Goal: Task Accomplishment & Management: Complete application form

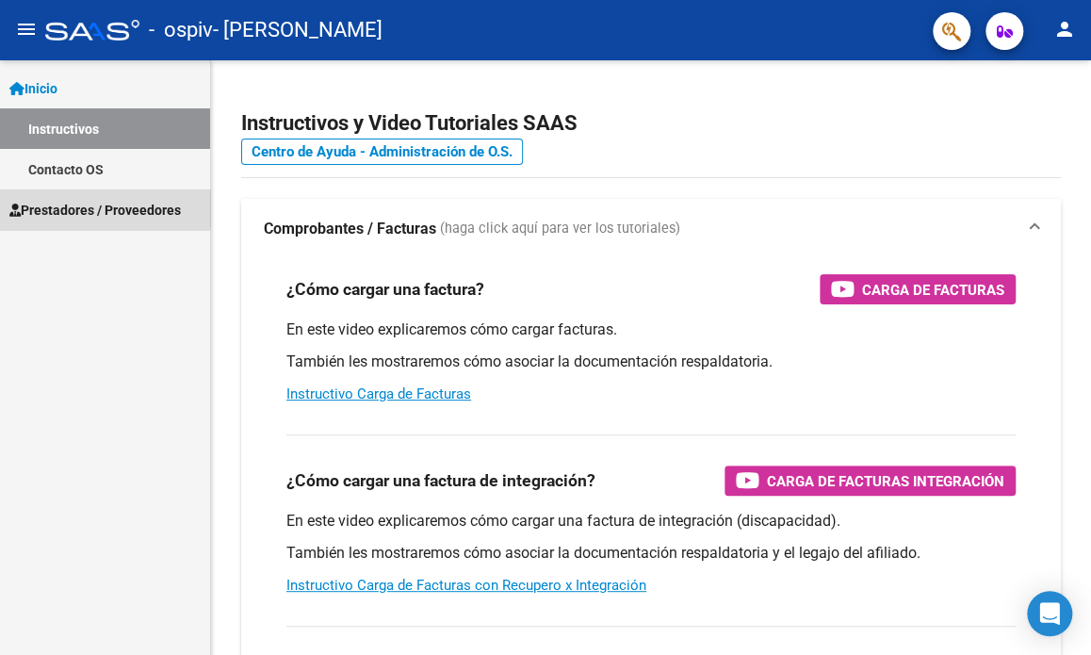
click at [38, 206] on span "Prestadores / Proveedores" at bounding box center [95, 210] width 172 height 21
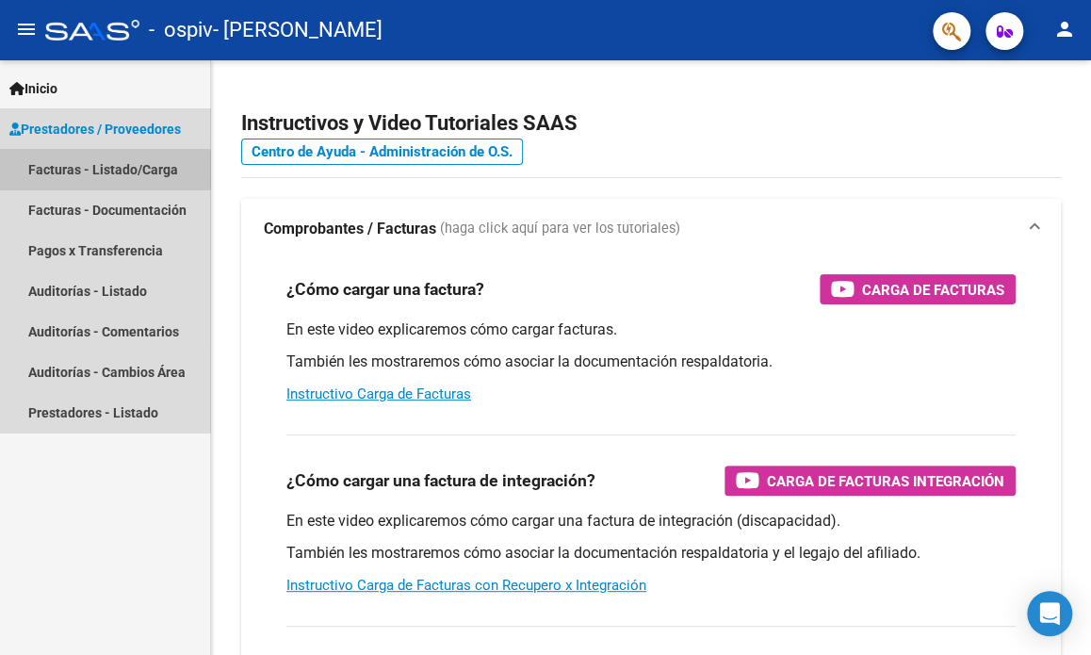
click at [61, 170] on link "Facturas - Listado/Carga" at bounding box center [105, 169] width 210 height 41
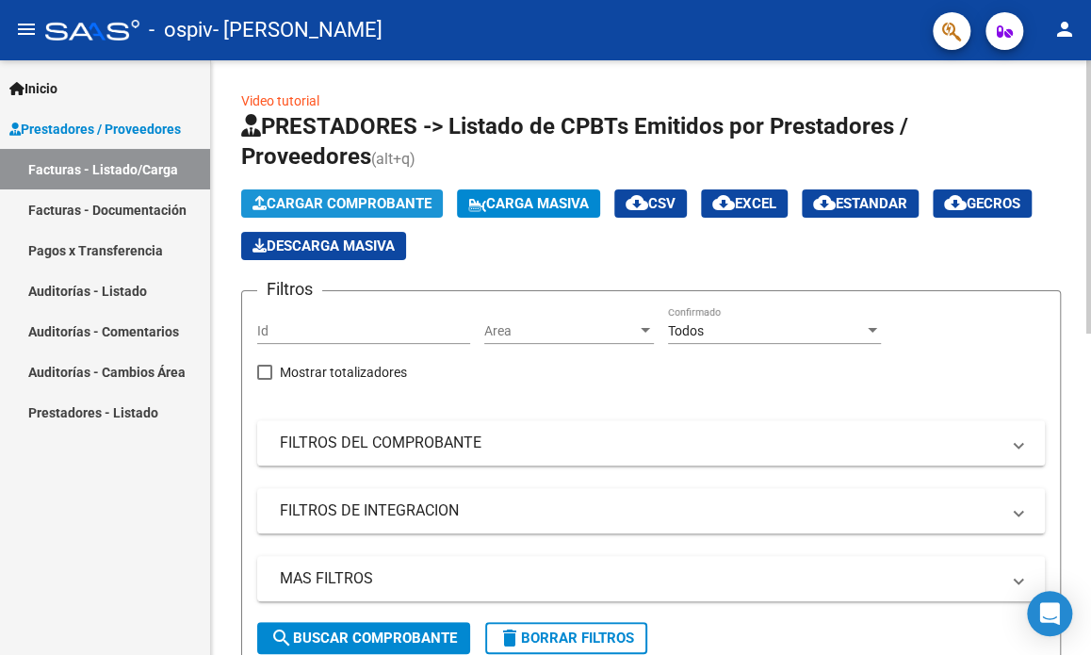
click at [320, 202] on span "Cargar Comprobante" at bounding box center [342, 203] width 179 height 17
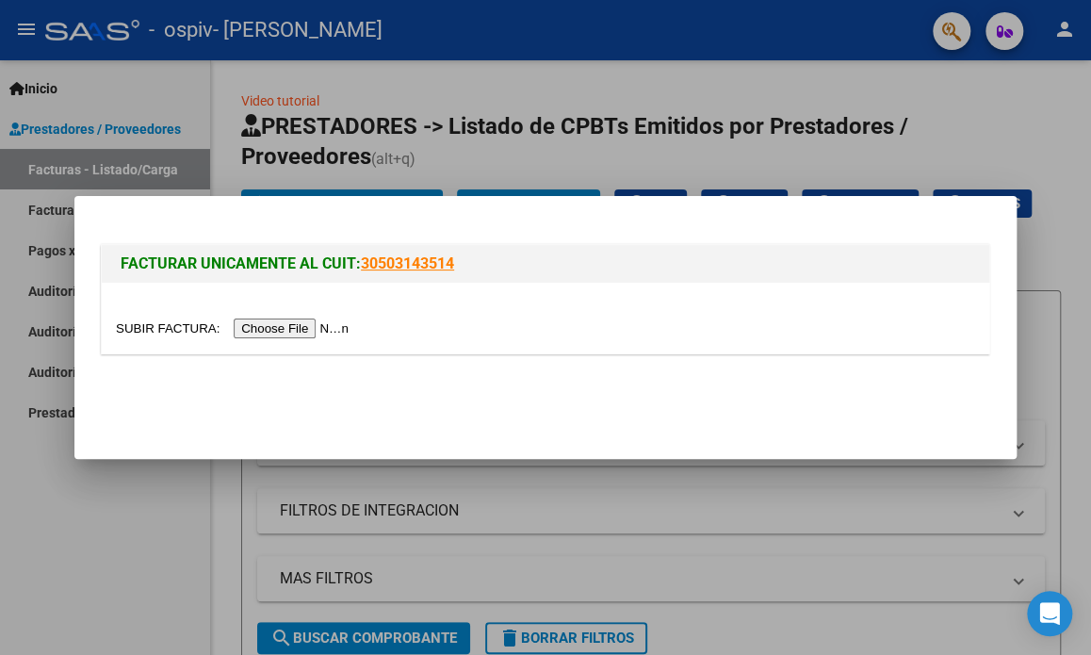
click at [290, 322] on input "file" at bounding box center [235, 329] width 238 height 20
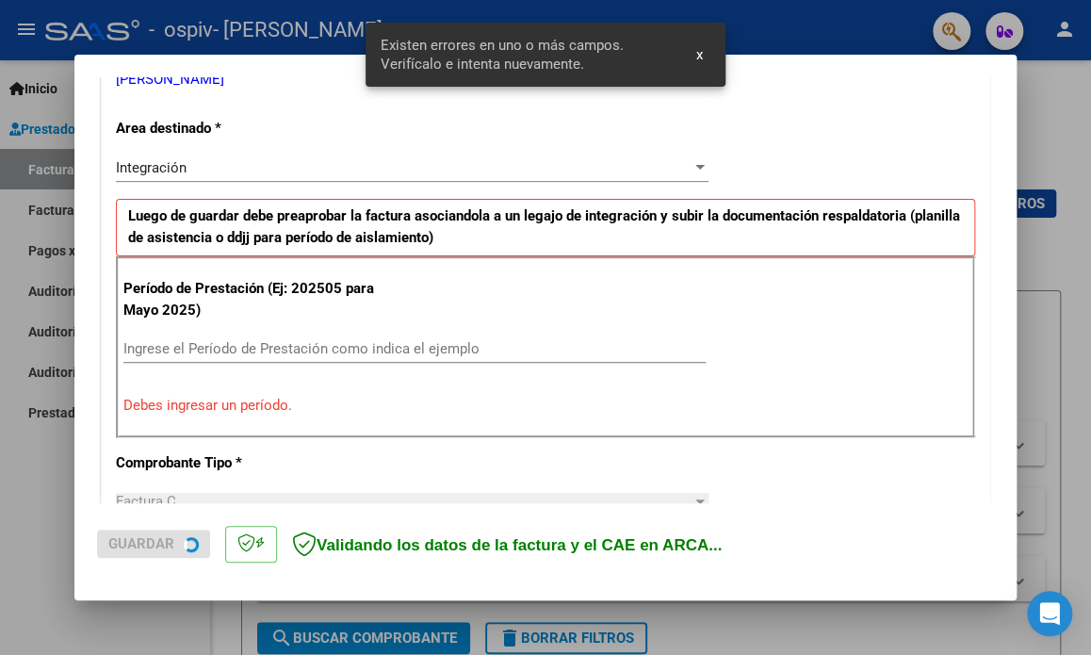
scroll to position [406, 0]
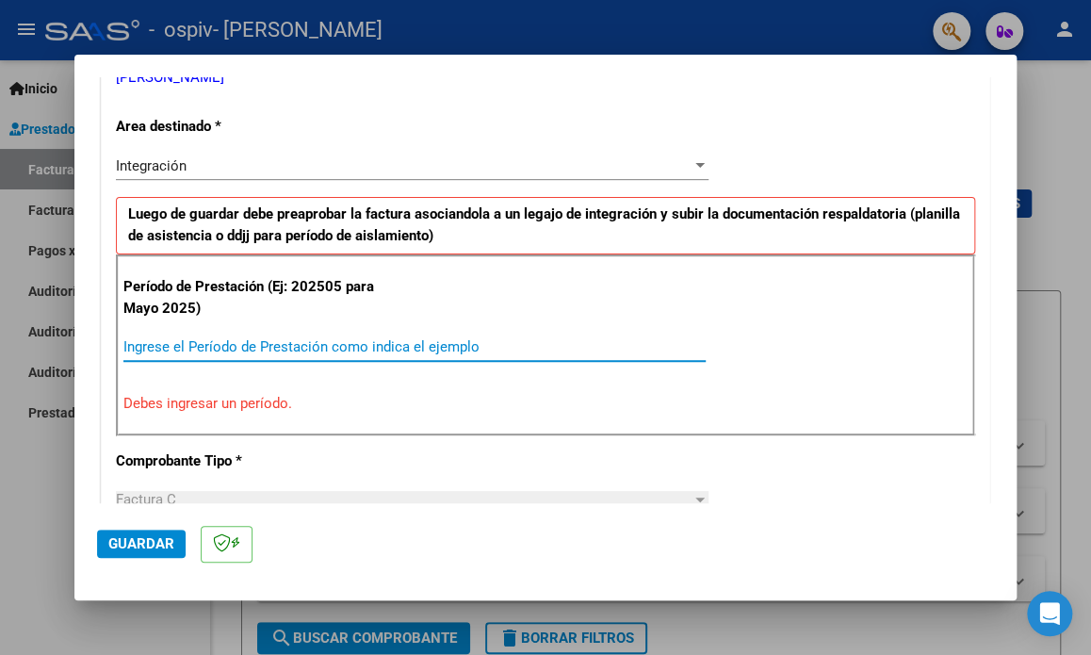
click at [376, 346] on input "Ingrese el Período de Prestación como indica el ejemplo" at bounding box center [414, 346] width 582 height 17
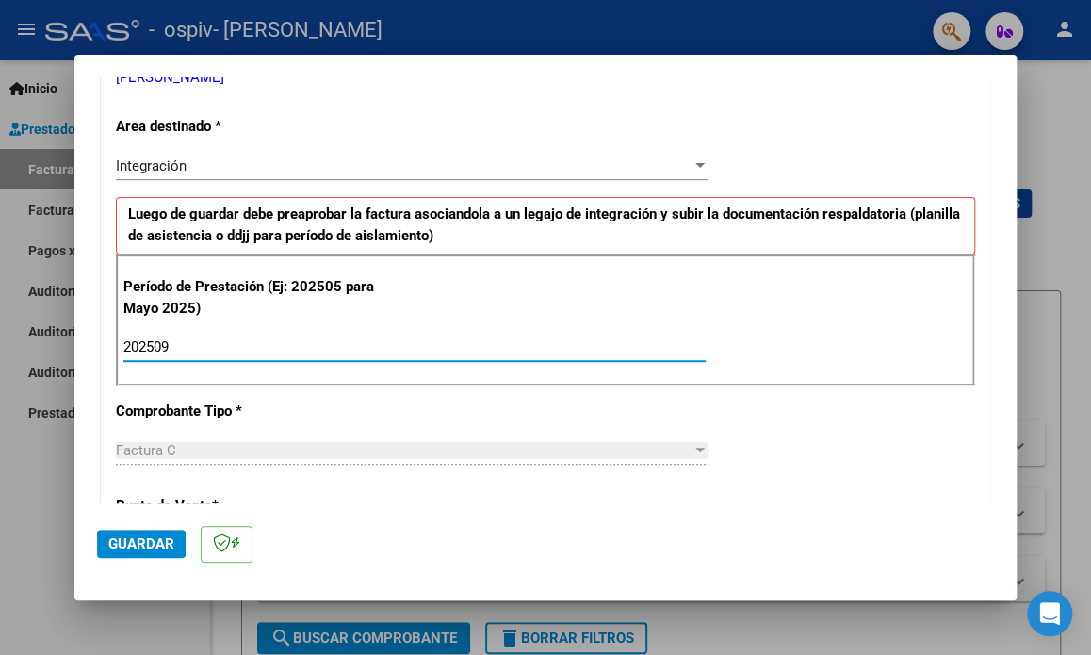
type input "202509"
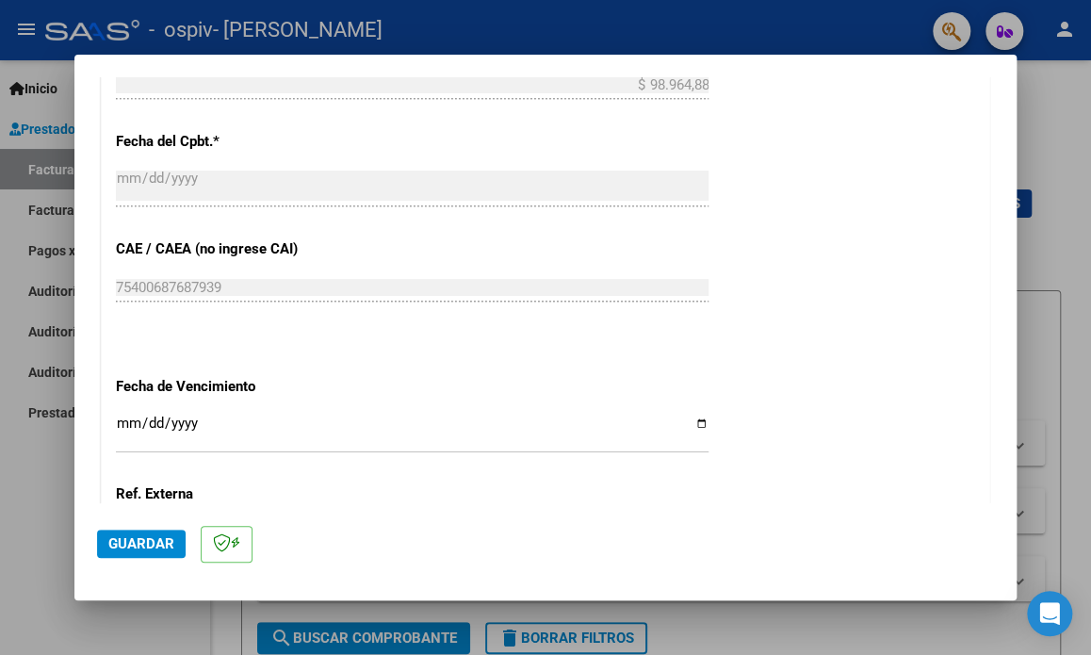
scroll to position [1068, 0]
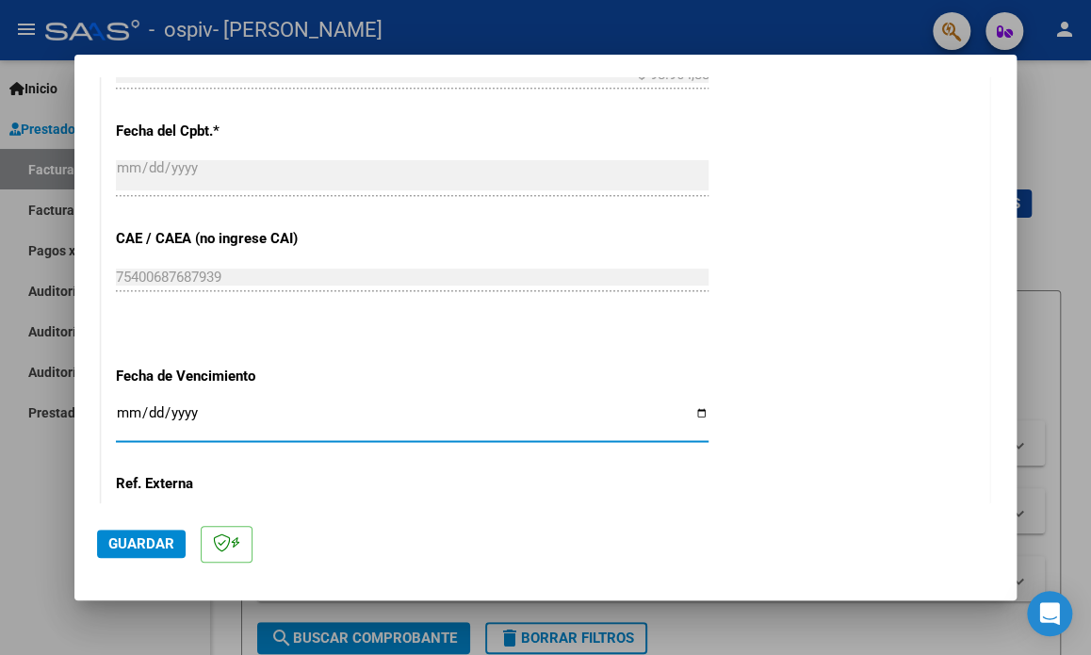
click at [693, 415] on input "Ingresar la fecha" at bounding box center [412, 420] width 593 height 30
click at [688, 409] on input "[DATE]" at bounding box center [412, 420] width 593 height 30
type input "[DATE]"
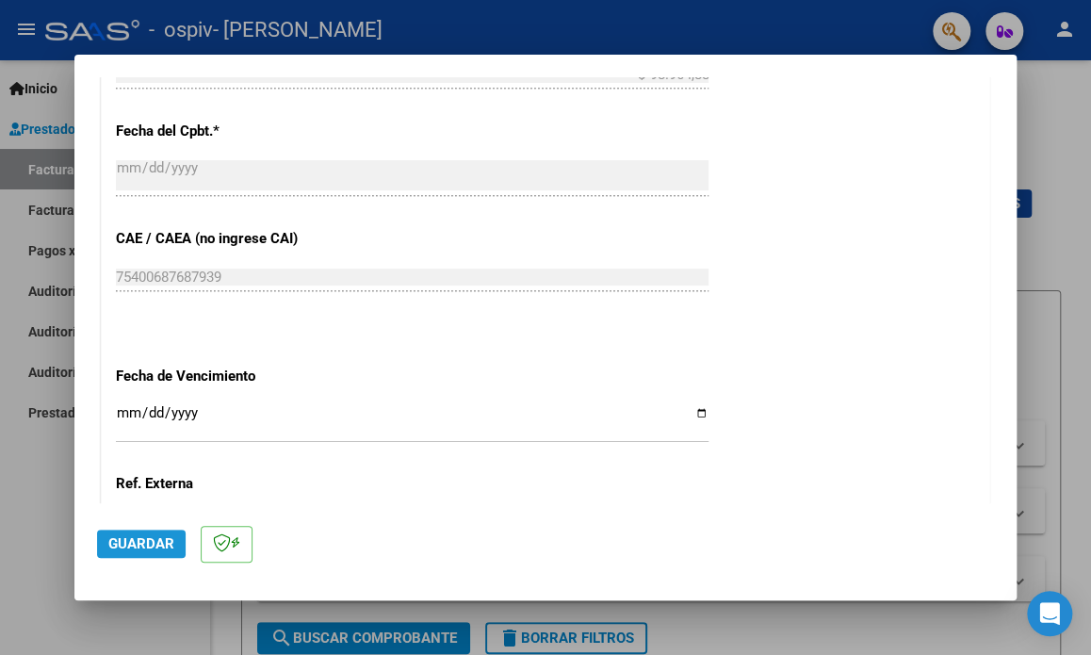
click at [154, 541] on span "Guardar" at bounding box center [141, 543] width 66 height 17
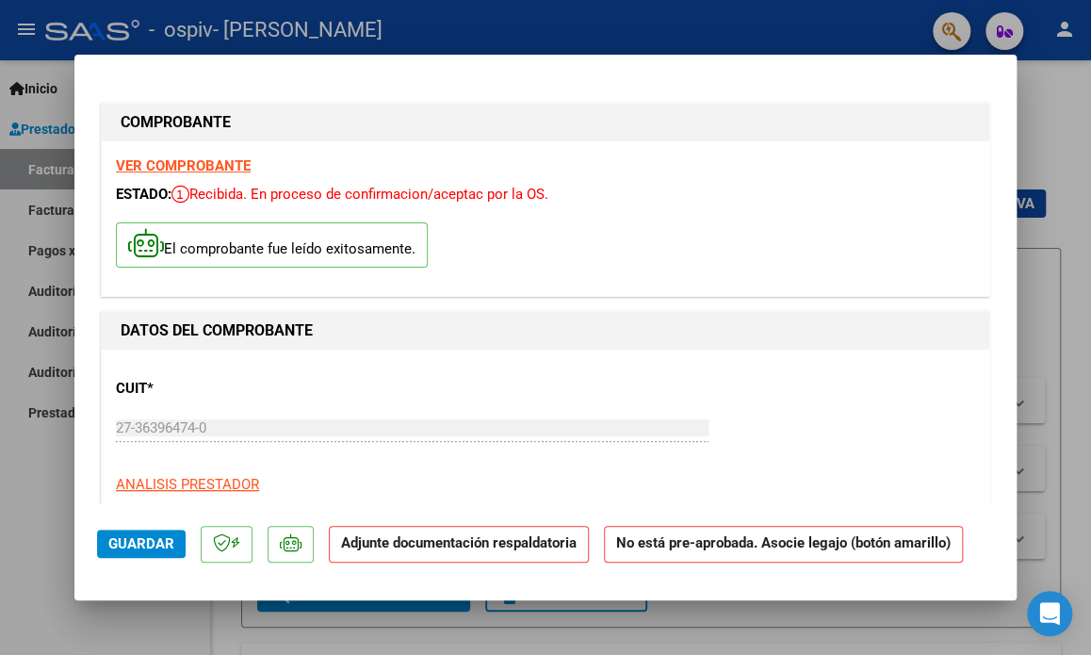
click at [844, 540] on strong "No está pre-aprobada. Asocie legajo (botón amarillo)" at bounding box center [783, 544] width 359 height 37
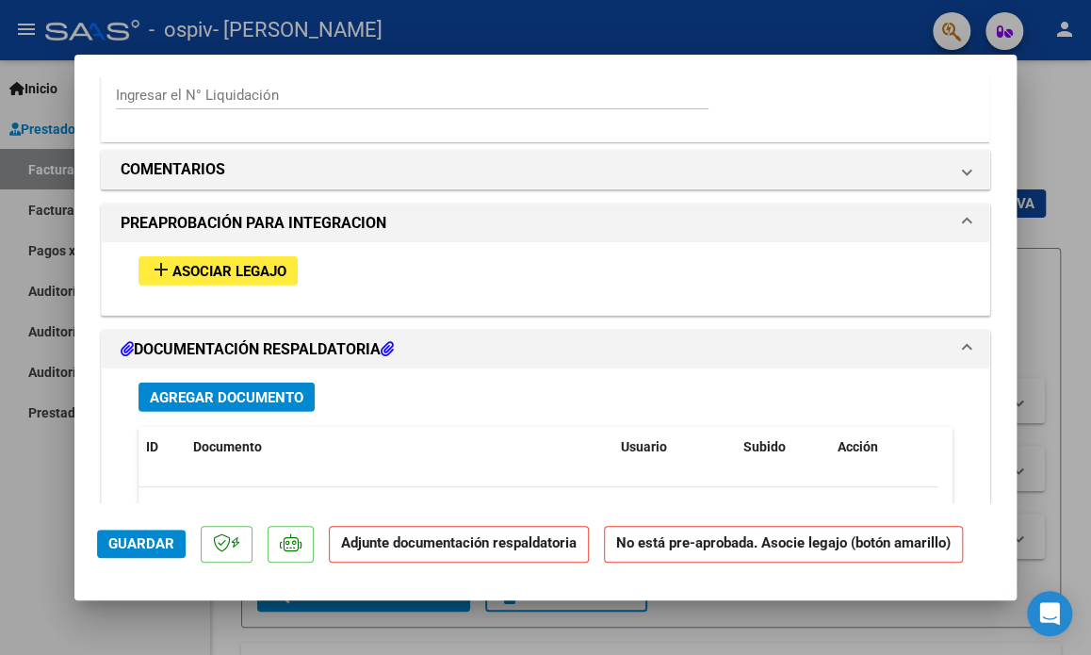
scroll to position [1733, 0]
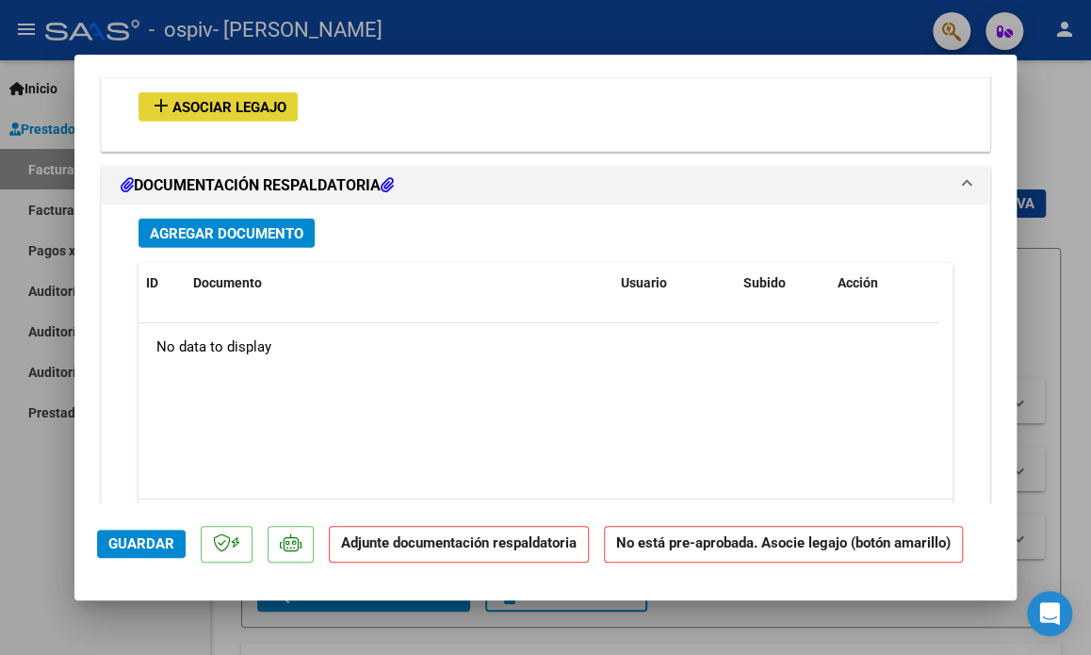
click at [187, 102] on span "Asociar Legajo" at bounding box center [229, 107] width 114 height 17
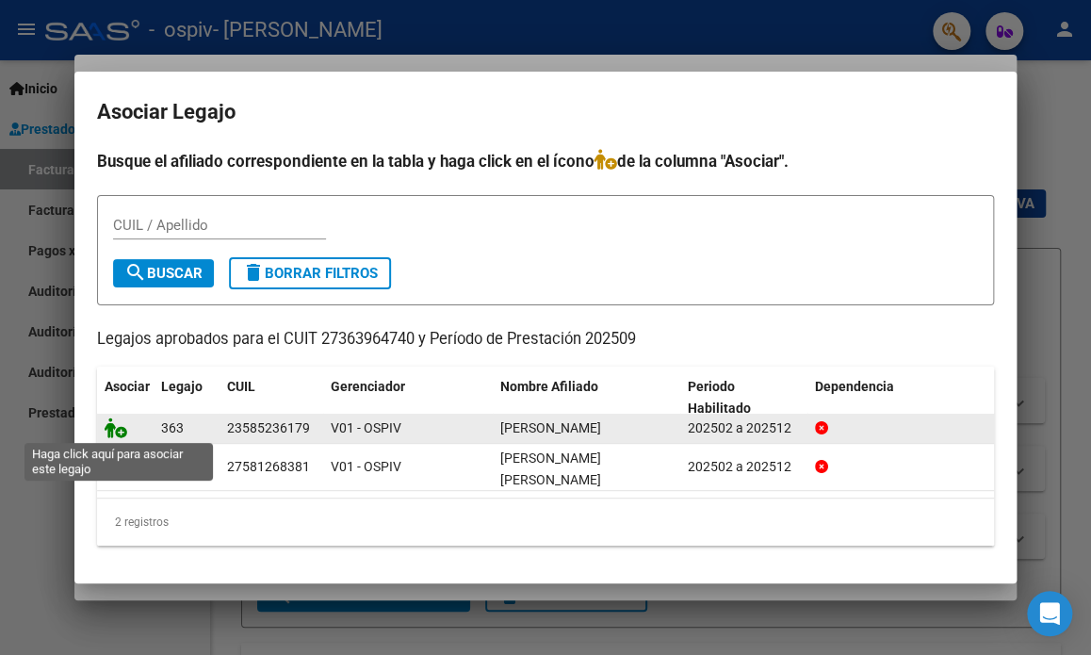
click at [121, 433] on icon at bounding box center [116, 428] width 23 height 21
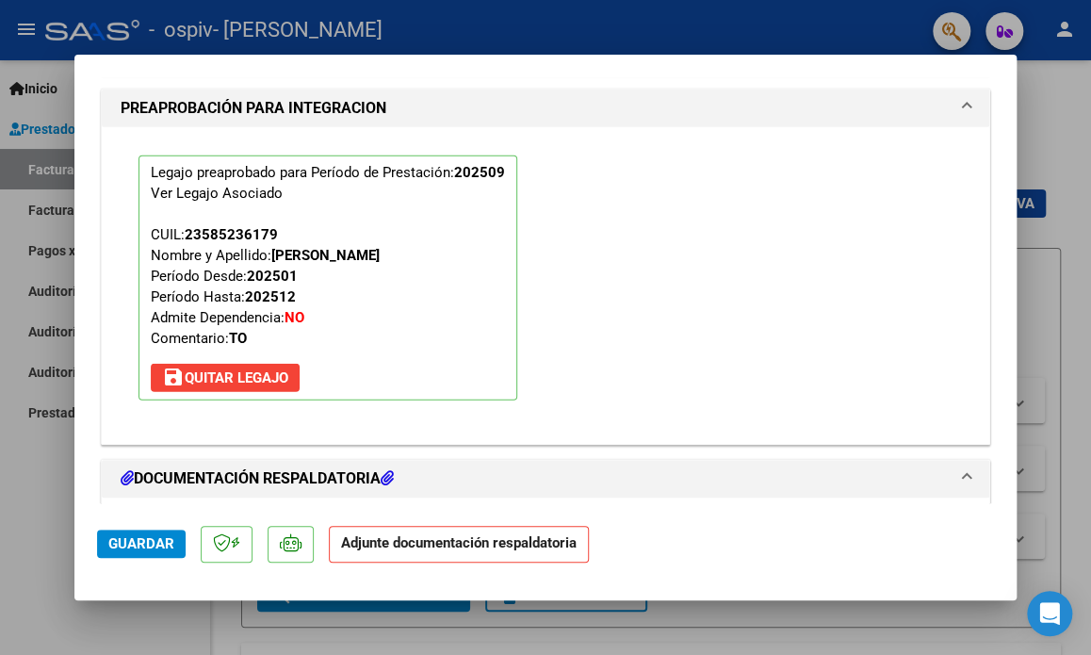
scroll to position [1783, 0]
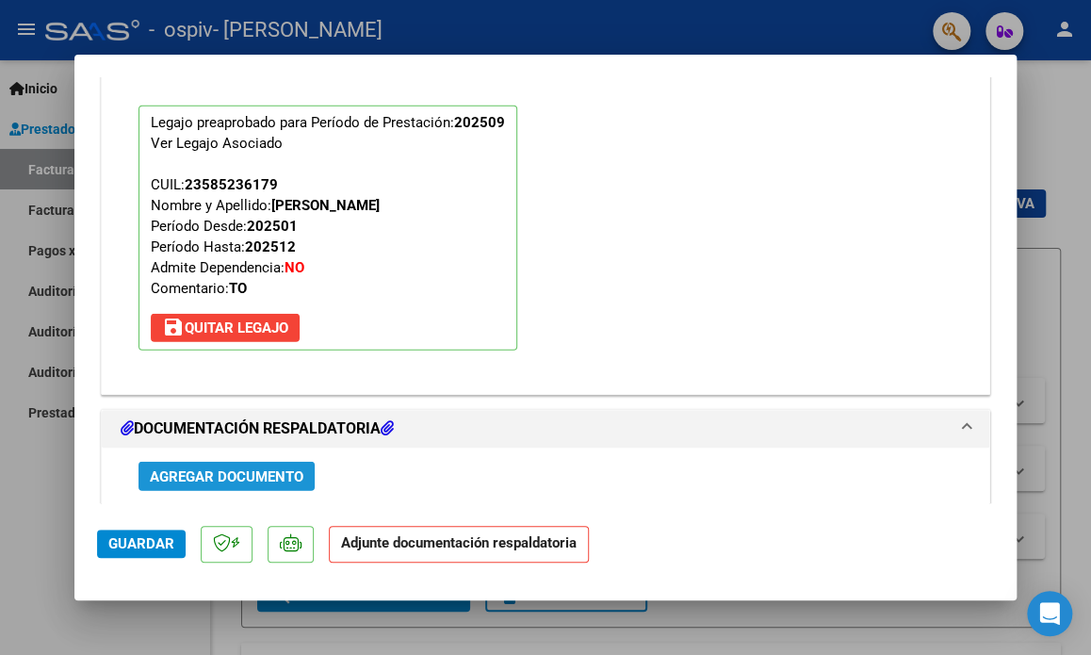
click at [243, 479] on span "Agregar Documento" at bounding box center [227, 476] width 154 height 17
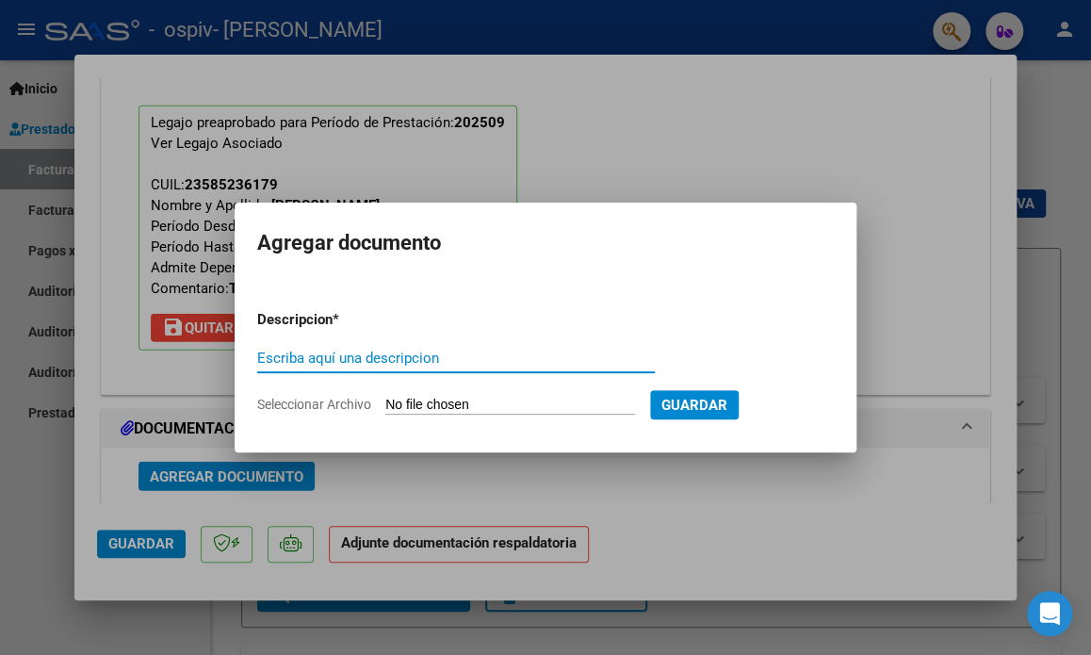
click at [329, 358] on input "Escriba aquí una descripcion" at bounding box center [456, 358] width 398 height 17
type input "planilla septiembre [PERSON_NAME]"
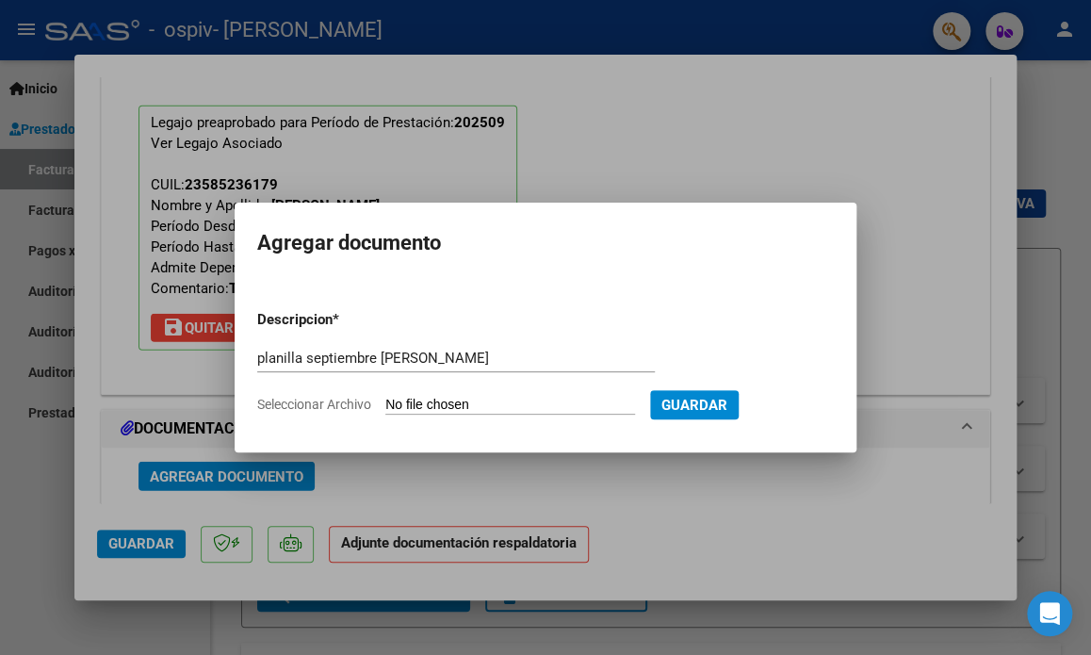
click at [429, 408] on input "Seleccionar Archivo" at bounding box center [510, 406] width 250 height 18
type input "C:\fakepath\PL [PERSON_NAME] sep.pdf"
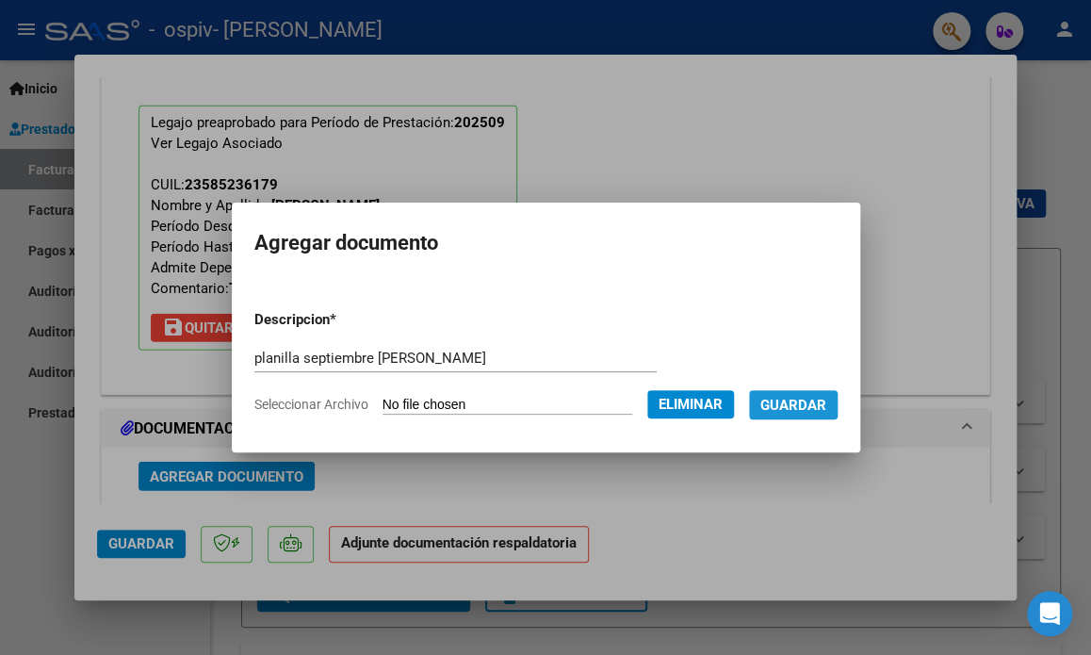
click at [781, 401] on span "Guardar" at bounding box center [794, 405] width 66 height 17
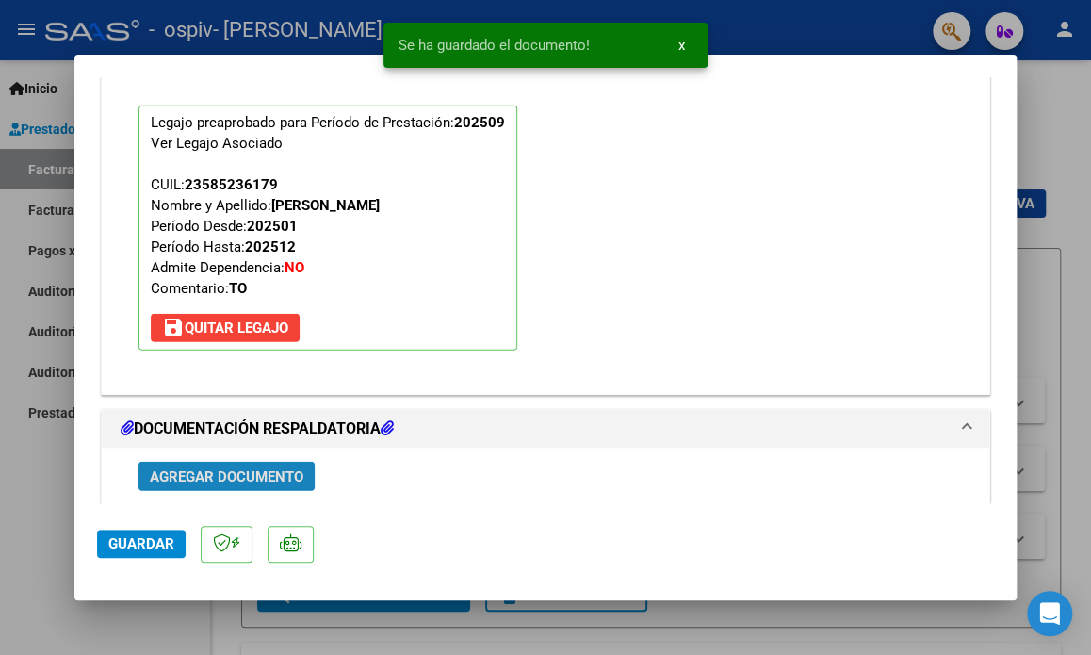
click at [287, 482] on span "Agregar Documento" at bounding box center [227, 476] width 154 height 17
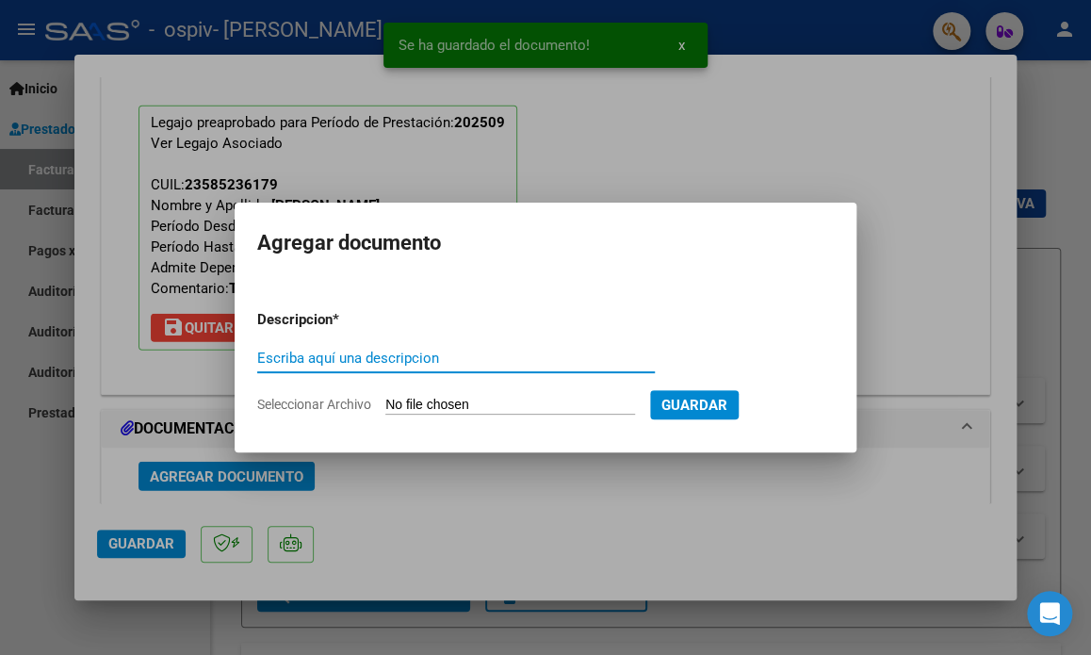
click at [294, 357] on input "Escriba aquí una descripcion" at bounding box center [456, 358] width 398 height 17
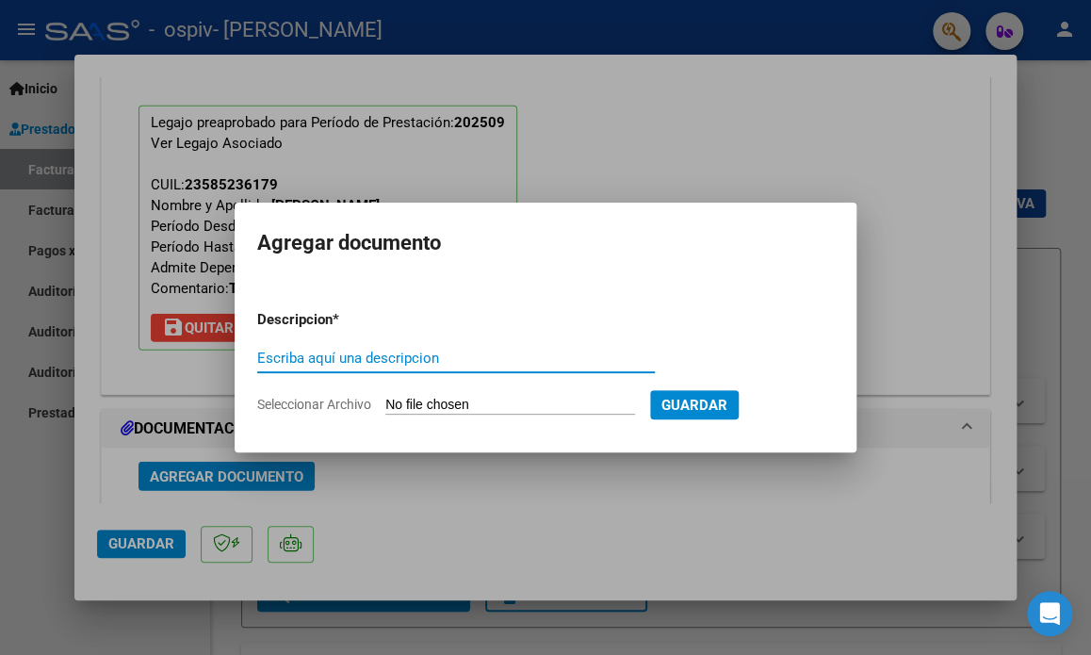
click at [394, 407] on input "Seleccionar Archivo" at bounding box center [510, 406] width 250 height 18
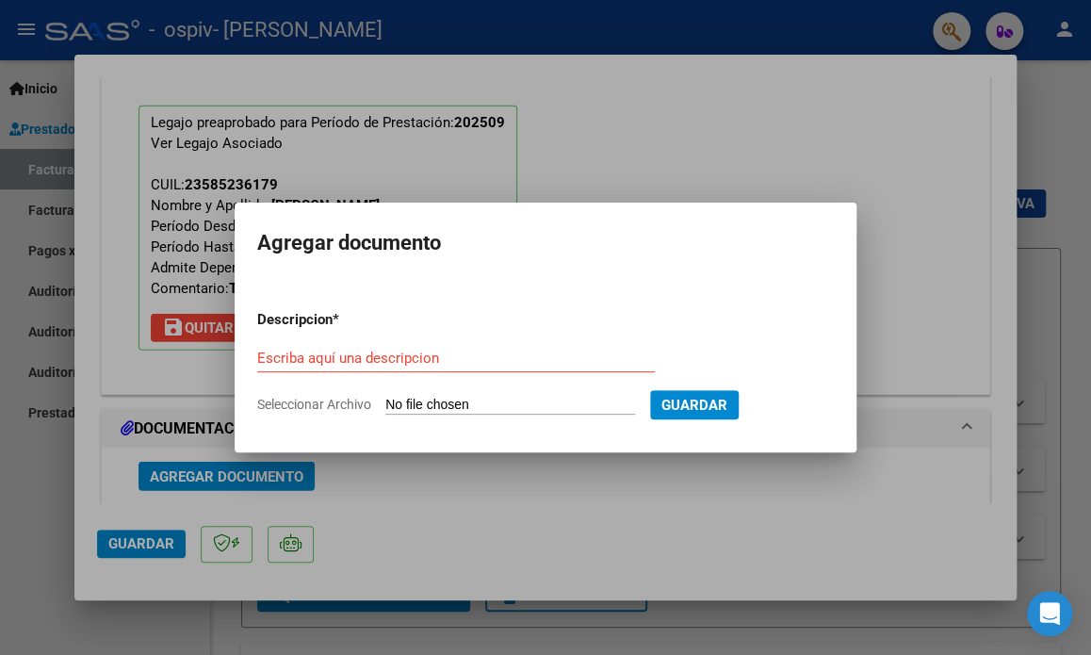
type input "C:\fakepath\HAUESIEN [PERSON_NAME] TO 2025 (1).pdf"
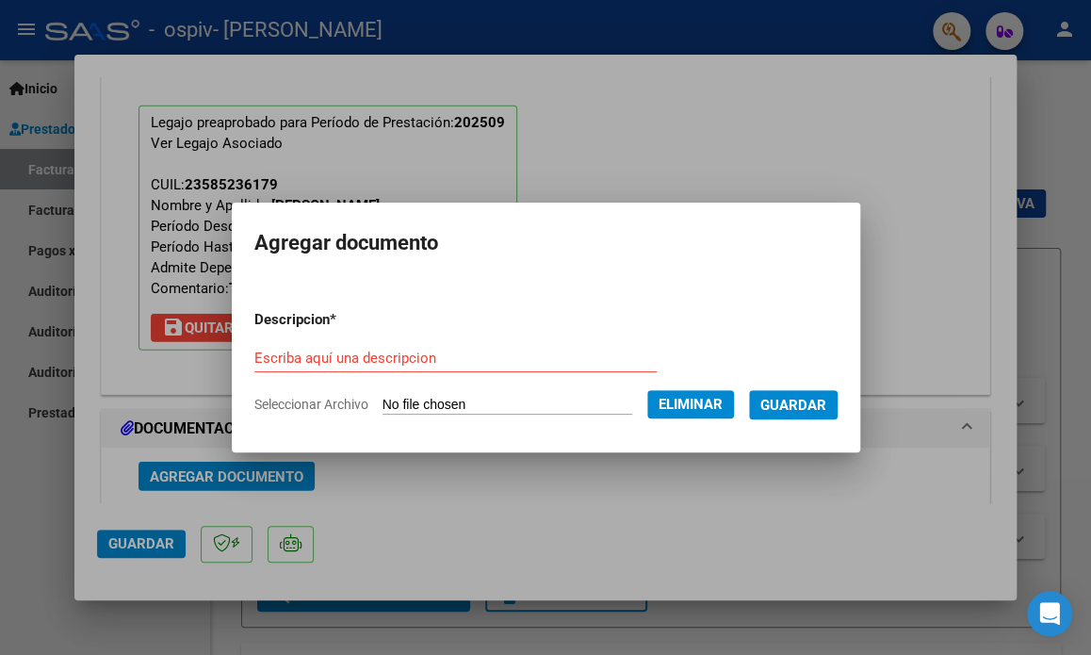
click at [331, 343] on form "Descripcion * Escriba aquí una descripcion Seleccionar Archivo Eliminar Guardar" at bounding box center [545, 362] width 583 height 135
click at [324, 361] on input "Escriba aquí una descripcion" at bounding box center [455, 358] width 402 height 17
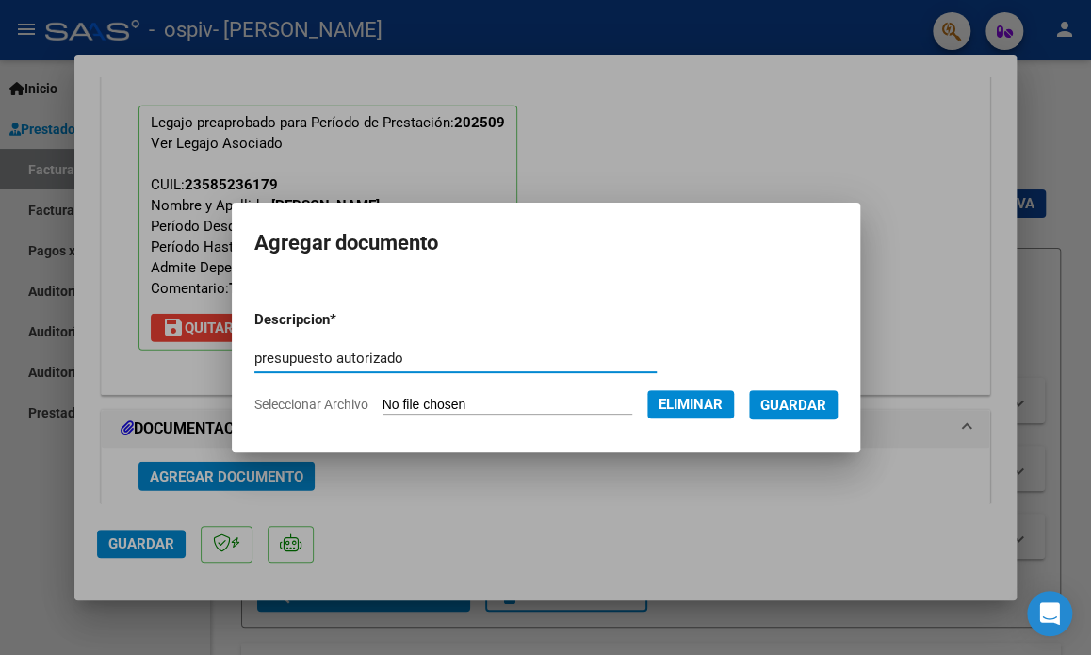
type input "presupuesto autorizado"
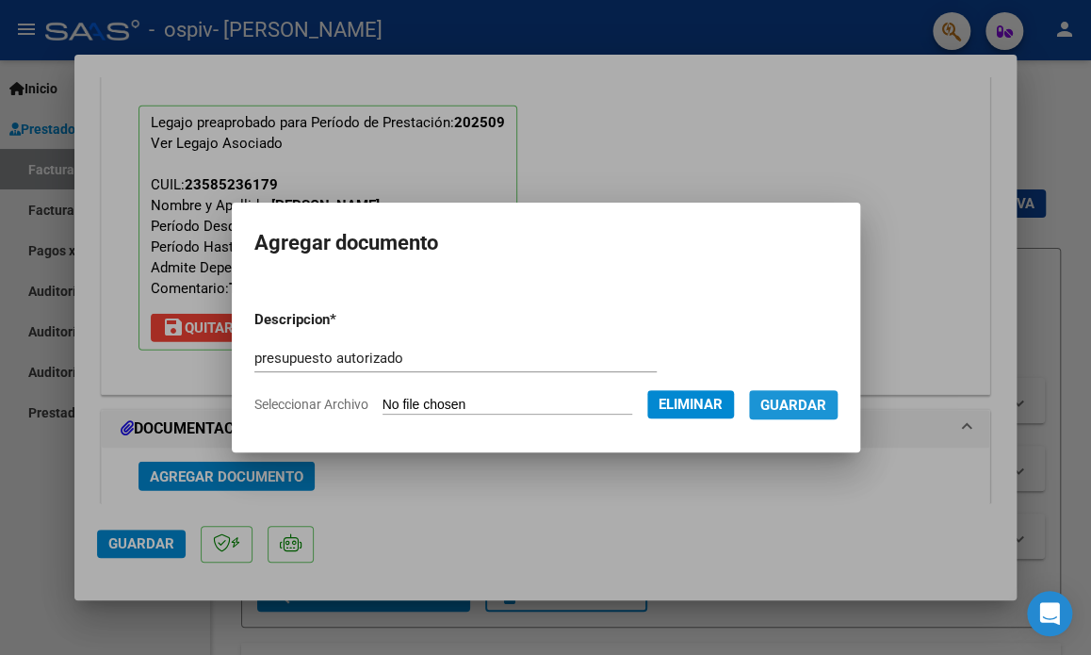
click at [827, 403] on span "Guardar" at bounding box center [794, 405] width 66 height 17
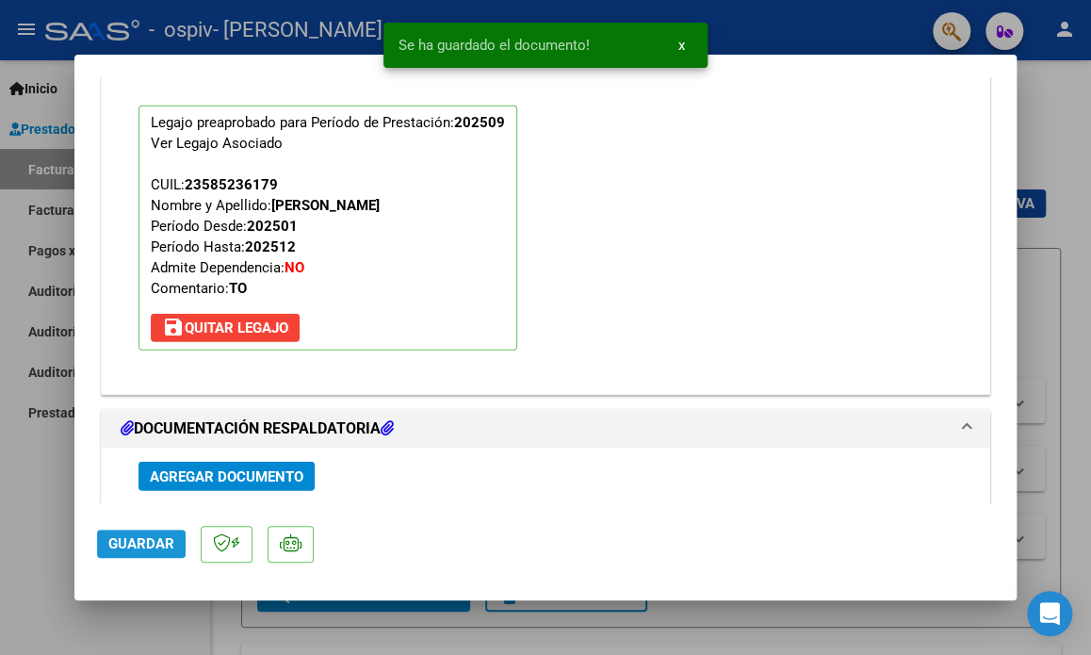
click at [165, 548] on span "Guardar" at bounding box center [141, 543] width 66 height 17
click at [1039, 193] on div at bounding box center [545, 327] width 1091 height 655
